Goal: Task Accomplishment & Management: Manage account settings

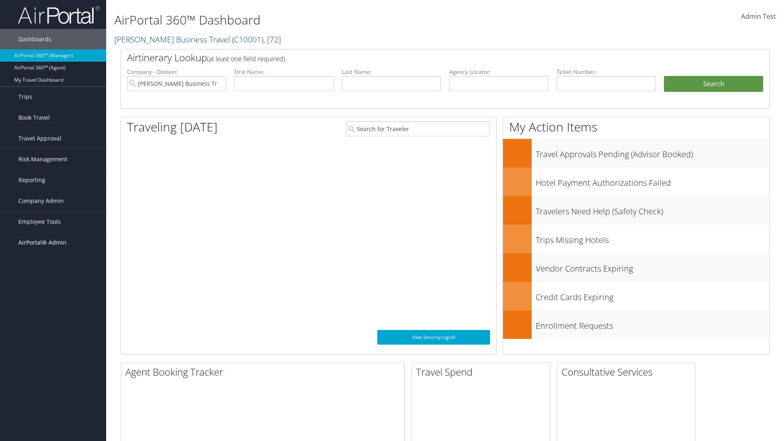
click at [53, 242] on span "AirPortal® Admin" at bounding box center [42, 242] width 48 height 20
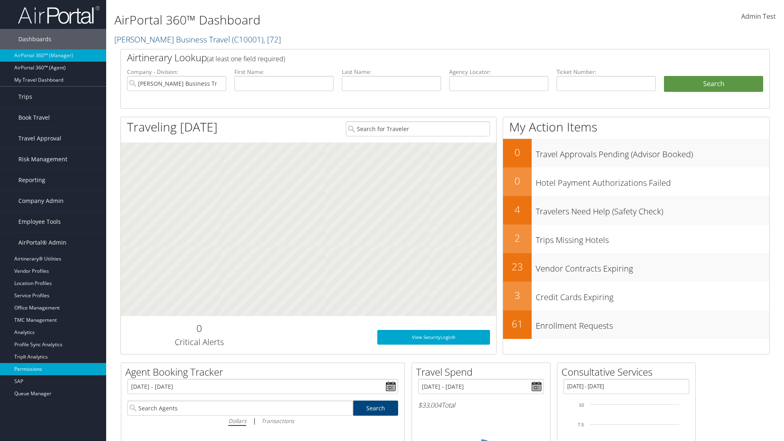
click at [53, 369] on link "Permissions" at bounding box center [53, 369] width 106 height 12
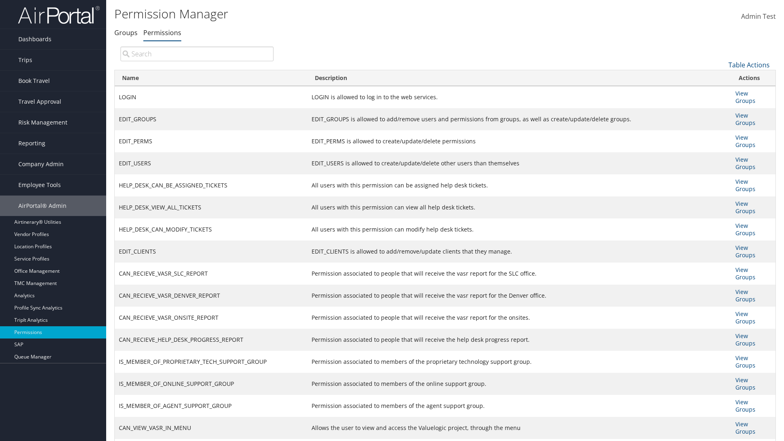
click at [197, 53] on input "search" at bounding box center [196, 54] width 153 height 15
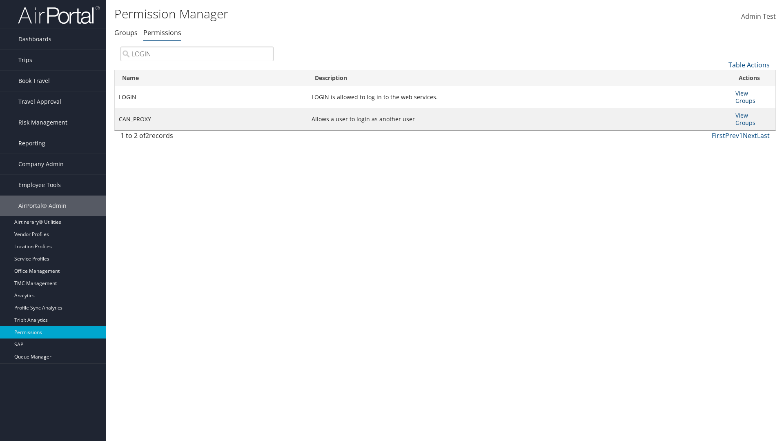
type input "LOGIN"
click at [741, 93] on link "View Groups" at bounding box center [745, 96] width 20 height 15
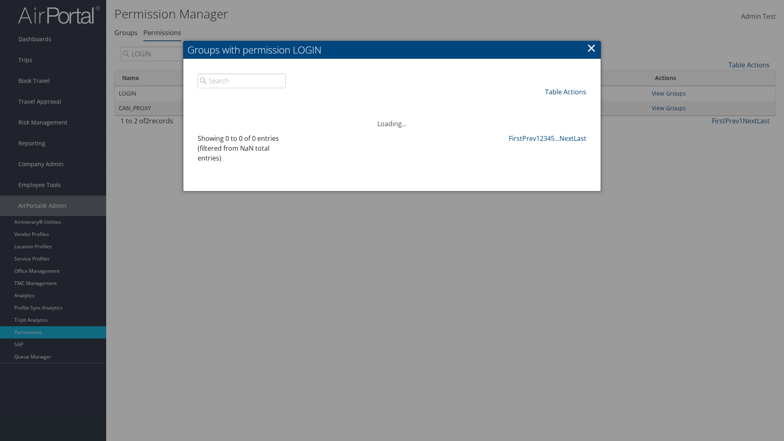
click at [565, 91] on link "Table Actions" at bounding box center [565, 91] width 41 height 9
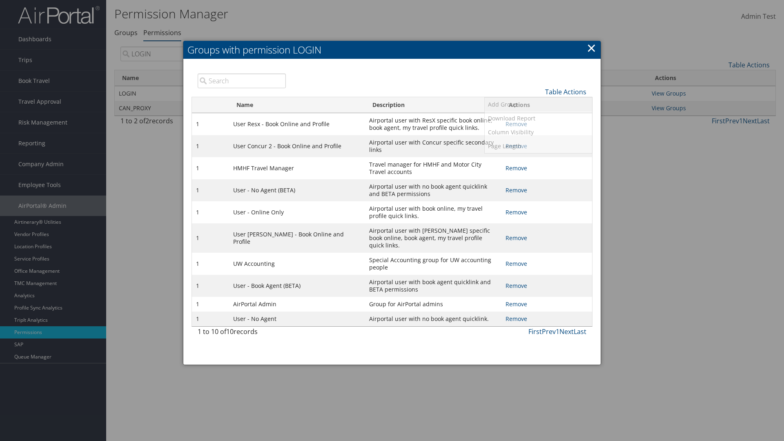
click at [538, 104] on link "Add Group" at bounding box center [537, 105] width 107 height 14
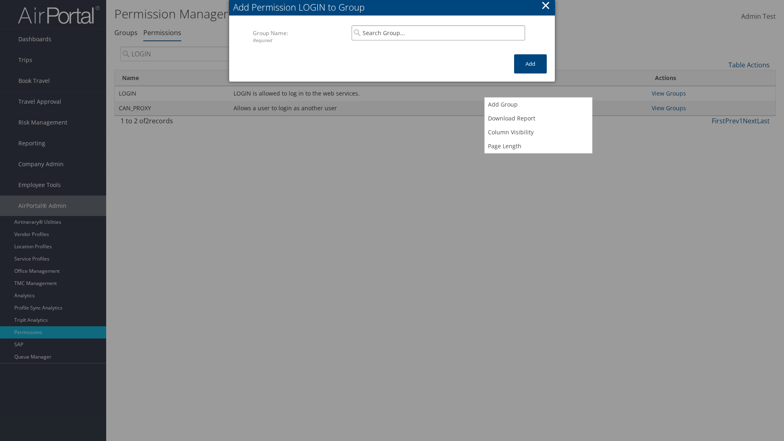
click at [438, 33] on input "search" at bounding box center [437, 32] width 173 height 15
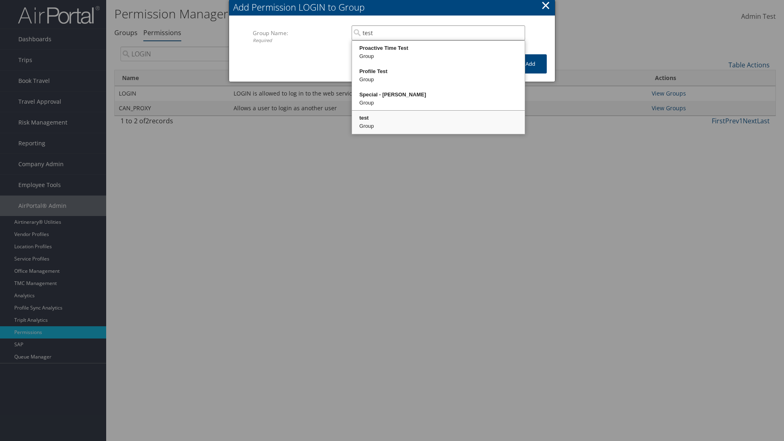
click at [438, 118] on div "test" at bounding box center [438, 118] width 170 height 8
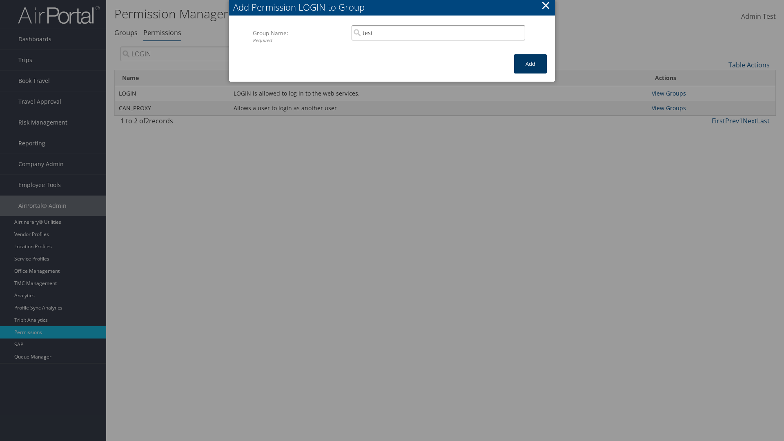
type input "test"
click at [530, 64] on button "Add" at bounding box center [530, 63] width 33 height 19
click at [545, 7] on button "×" at bounding box center [545, 5] width 9 height 16
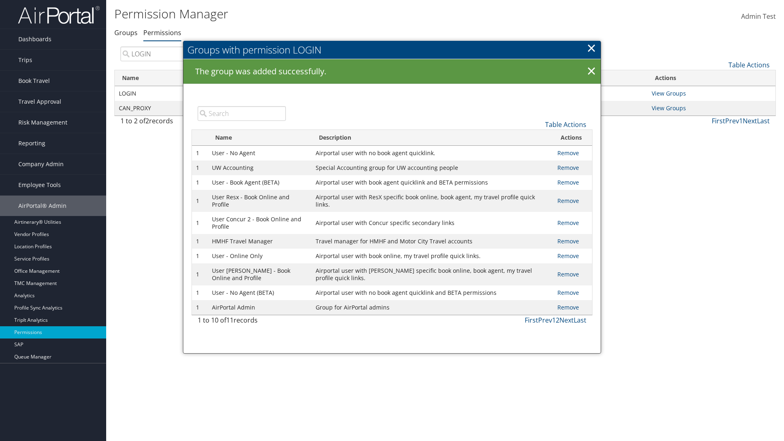
click at [241, 113] on input "search" at bounding box center [242, 113] width 88 height 15
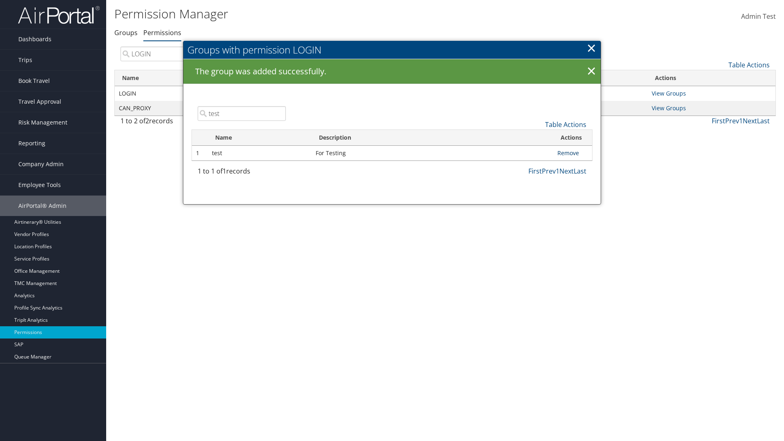
type input "test"
click at [568, 153] on link "Remove" at bounding box center [568, 153] width 22 height 8
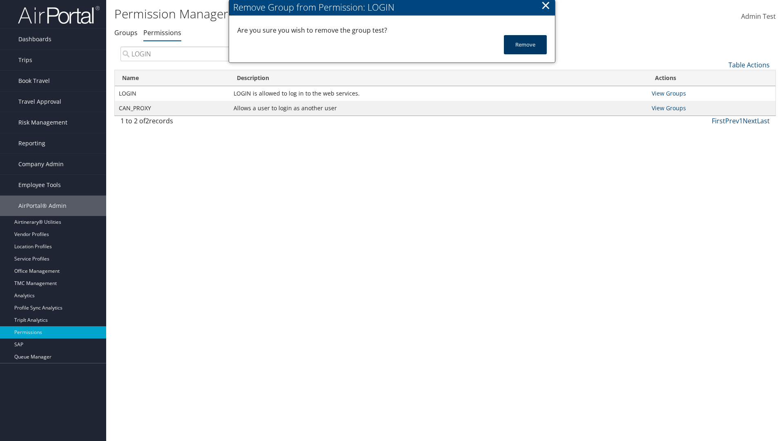
click at [525, 44] on button "Remove" at bounding box center [525, 44] width 43 height 19
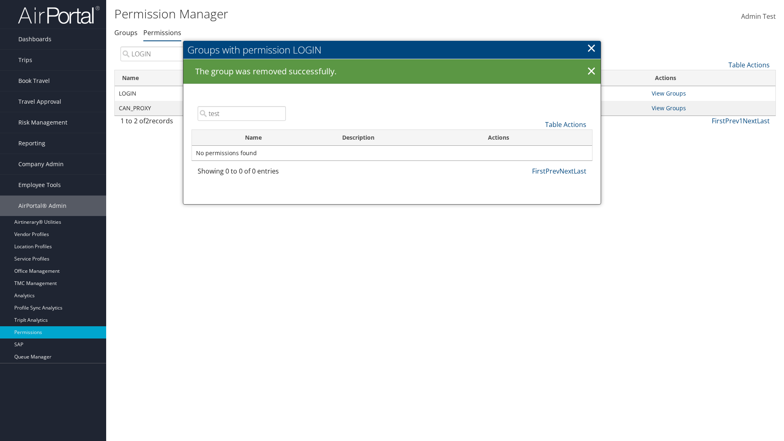
click at [591, 48] on link "×" at bounding box center [591, 48] width 9 height 16
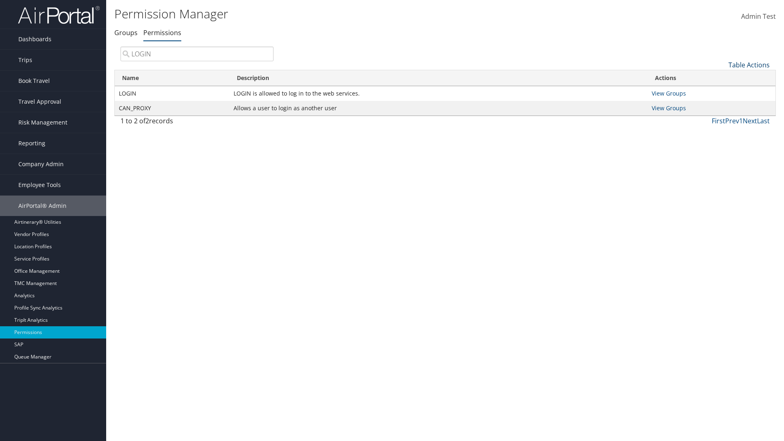
click at [749, 64] on link "Table Actions" at bounding box center [748, 64] width 41 height 9
click at [721, 105] on link "Column Visibility" at bounding box center [721, 105] width 107 height 14
click at [721, 78] on link "Name" at bounding box center [721, 78] width 107 height 14
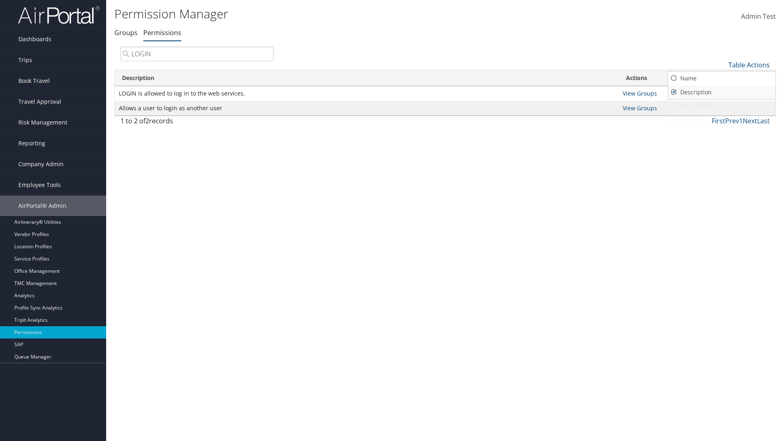
click at [721, 92] on link "Description" at bounding box center [721, 92] width 107 height 14
click at [721, 78] on link "Name" at bounding box center [721, 78] width 107 height 14
click at [721, 92] on link "Description" at bounding box center [721, 92] width 107 height 14
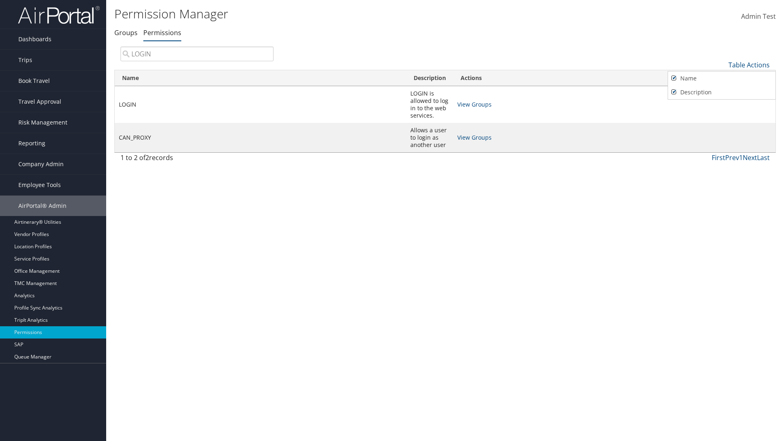
click at [392, 220] on div at bounding box center [392, 220] width 784 height 441
click at [749, 64] on link "Table Actions" at bounding box center [748, 64] width 41 height 9
click at [721, 119] on link "Page Length" at bounding box center [721, 119] width 107 height 14
click at [749, 64] on link "Table Actions" at bounding box center [748, 64] width 41 height 9
click at [721, 119] on link "Page Length" at bounding box center [721, 119] width 107 height 14
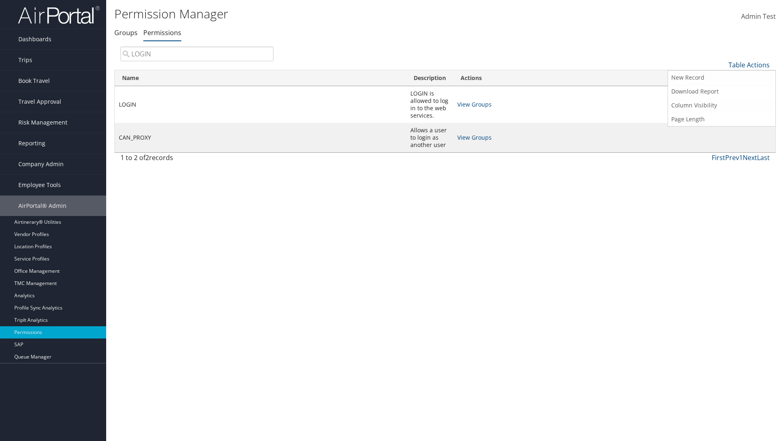
click at [721, 106] on link "50" at bounding box center [721, 106] width 107 height 14
